Goal: Task Accomplishment & Management: Manage account settings

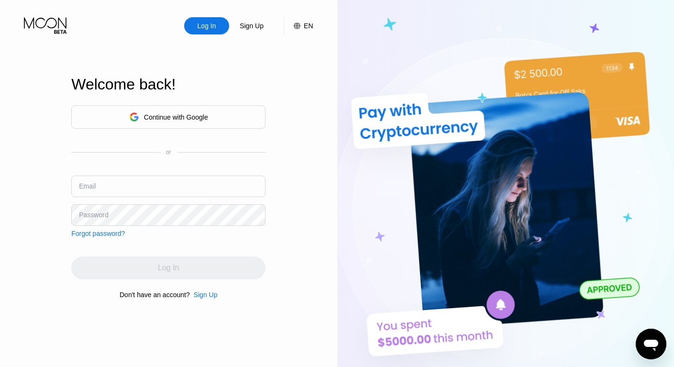
type input "[EMAIL_ADDRESS][DOMAIN_NAME]"
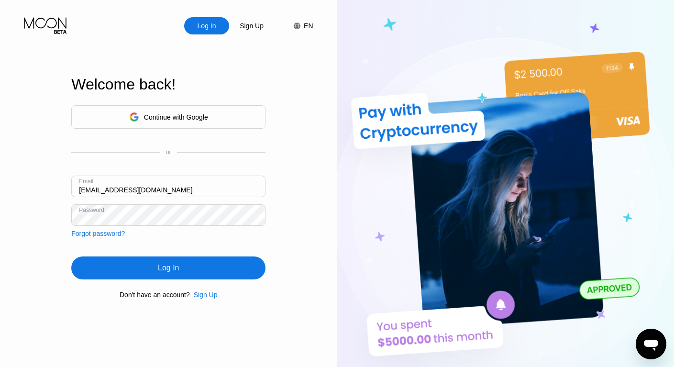
click at [158, 204] on div "Email ricdos@att.net" at bounding box center [168, 190] width 194 height 29
click at [133, 256] on div "Continue with Google or Email ricdos@att.net Password Forgot password? Log In D…" at bounding box center [168, 202] width 194 height 194
click at [137, 267] on div "Log In" at bounding box center [168, 268] width 194 height 23
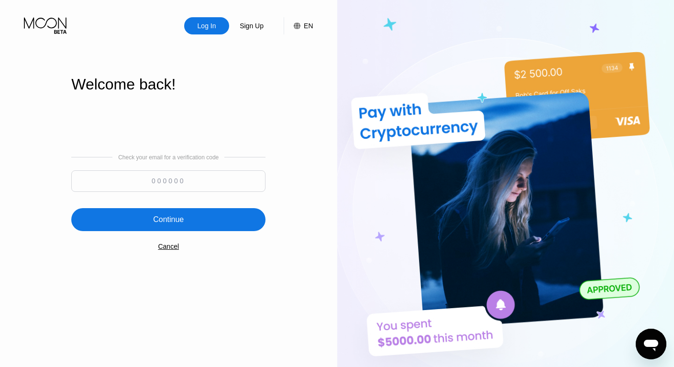
click at [165, 183] on input at bounding box center [168, 181] width 194 height 22
type input "924102"
click at [193, 220] on div "Continue" at bounding box center [168, 219] width 194 height 23
